Goal: Task Accomplishment & Management: Use online tool/utility

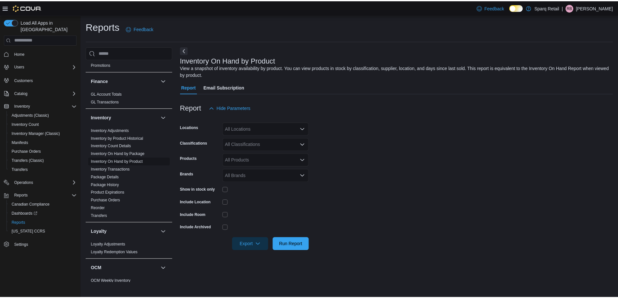
scroll to position [324, 0]
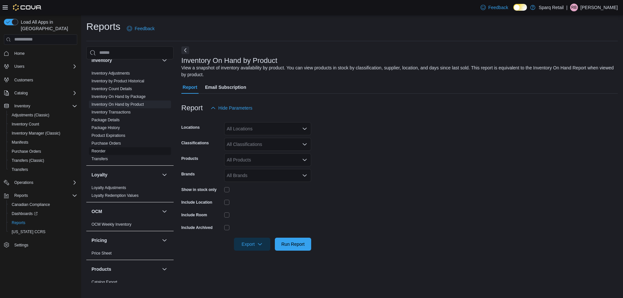
click at [93, 149] on span "Reorder" at bounding box center [98, 151] width 14 height 5
click at [97, 149] on link "Reorder" at bounding box center [98, 151] width 14 height 5
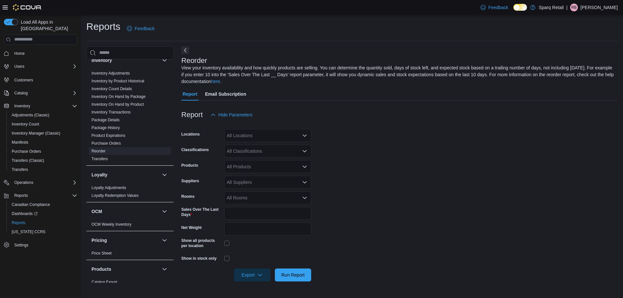
click at [251, 140] on div "All Locations" at bounding box center [267, 135] width 87 height 13
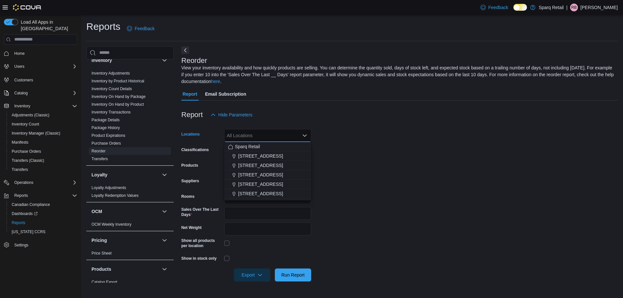
drag, startPoint x: 264, startPoint y: 178, endPoint x: 273, endPoint y: 191, distance: 15.6
click at [264, 178] on button "[STREET_ADDRESS]" at bounding box center [267, 174] width 87 height 9
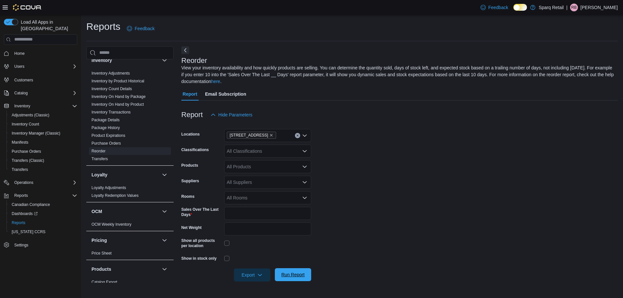
click at [305, 274] on span "Run Report" at bounding box center [293, 274] width 29 height 13
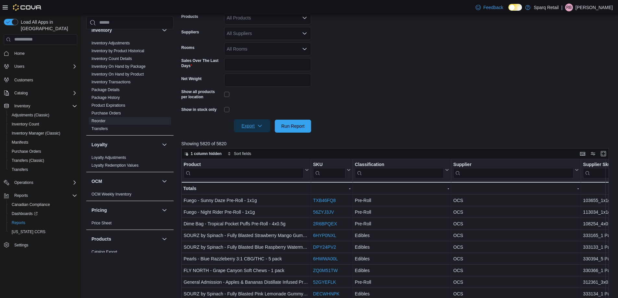
scroll to position [145, 0]
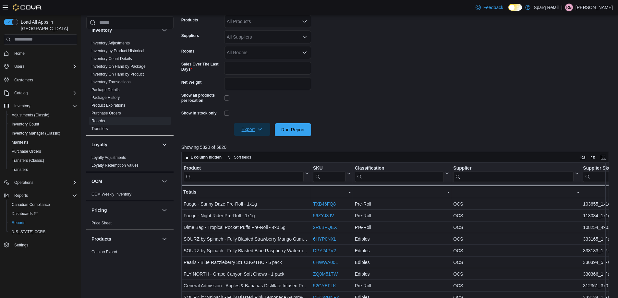
click at [256, 128] on span "Export" at bounding box center [252, 129] width 29 height 13
click at [259, 142] on span "Export to Excel" at bounding box center [252, 142] width 29 height 5
